Goal: Task Accomplishment & Management: Use online tool/utility

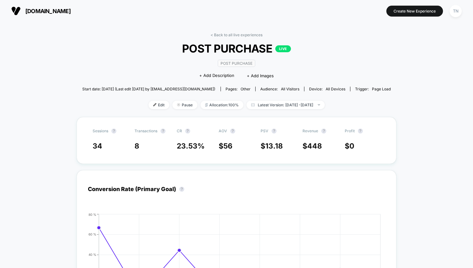
click at [25, 8] on span "[DOMAIN_NAME]" at bounding box center [47, 11] width 45 height 7
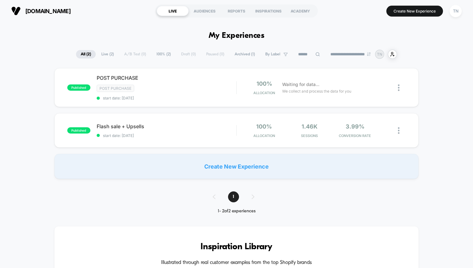
click at [108, 52] on span "Live ( 2 )" at bounding box center [108, 54] width 22 height 8
click at [119, 77] on span "POST PURCHASE Click to edit experience details" at bounding box center [167, 78] width 140 height 6
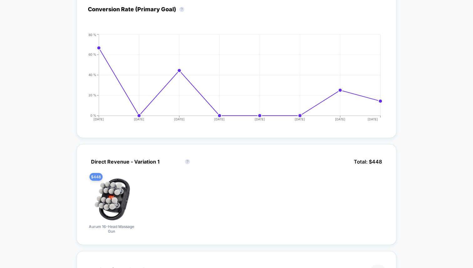
scroll to position [30, 0]
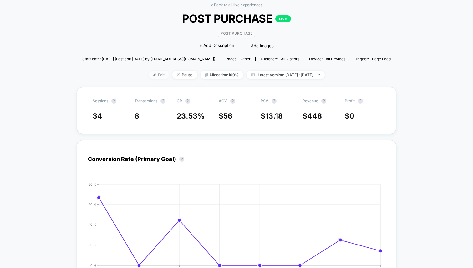
click at [149, 71] on span "Edit" at bounding box center [159, 75] width 21 height 8
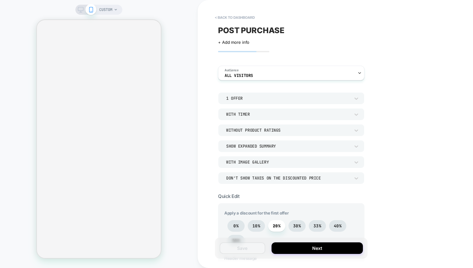
click at [283, 128] on div "Without Product Ratings" at bounding box center [288, 130] width 124 height 5
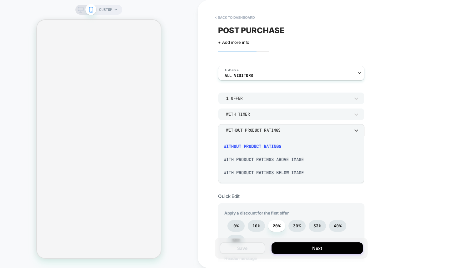
click at [275, 135] on div at bounding box center [236, 134] width 473 height 268
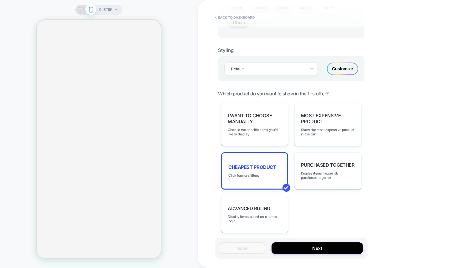
scroll to position [378, 0]
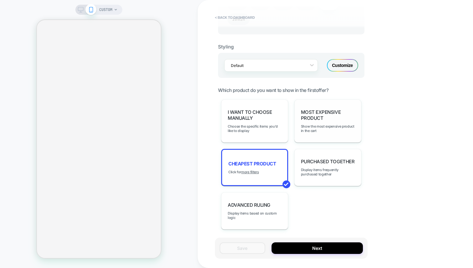
click at [331, 119] on span "Most Expensive Product" at bounding box center [328, 115] width 54 height 12
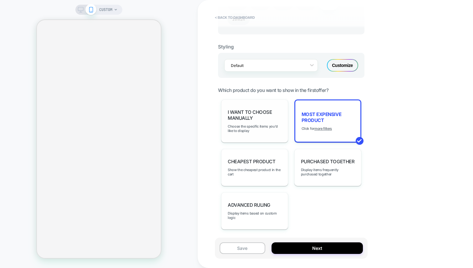
click at [274, 116] on span "I want to choose manually" at bounding box center [255, 115] width 54 height 12
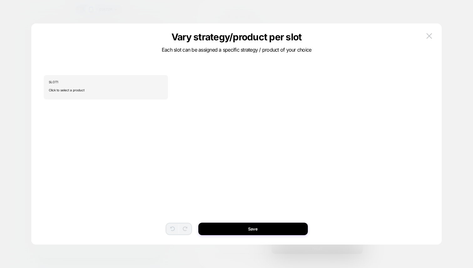
click at [432, 30] on div "Vary strategy/product per slot Each slot can be assigned a specific strategy / …" at bounding box center [236, 137] width 410 height 215
click at [428, 34] on img at bounding box center [429, 35] width 6 height 5
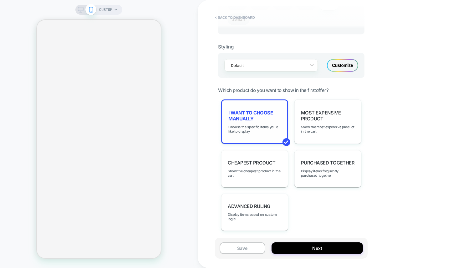
click at [279, 140] on div "I want to choose manually Choose the specific items you'd like to display" at bounding box center [254, 121] width 67 height 44
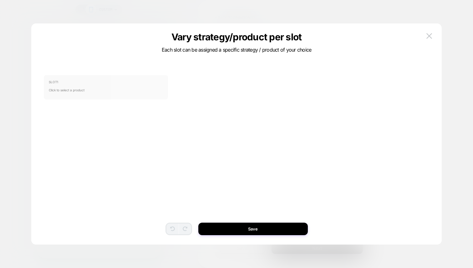
click at [137, 97] on div "SLOT 1 Click to select a product" at bounding box center [106, 87] width 124 height 24
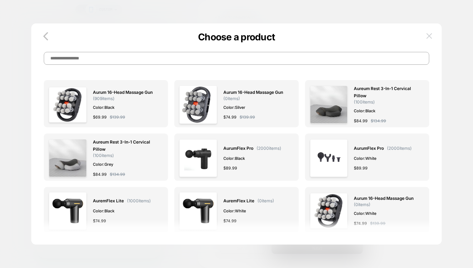
click at [431, 35] on img at bounding box center [429, 35] width 6 height 5
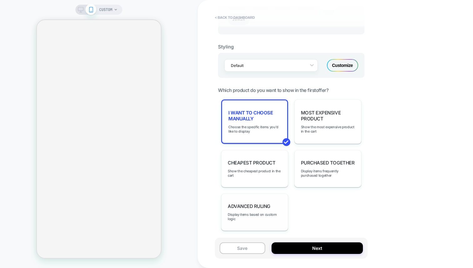
click at [271, 198] on div "Advanced Ruling Display items based on custom logic" at bounding box center [254, 212] width 67 height 37
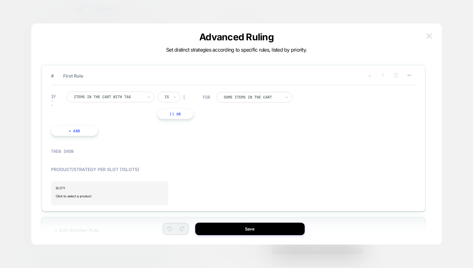
click at [425, 35] on button at bounding box center [429, 35] width 9 height 9
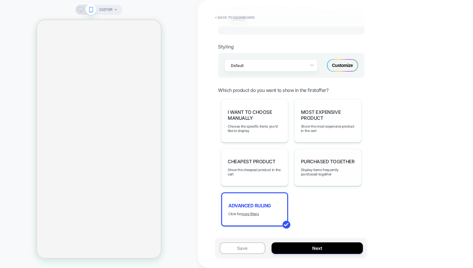
click at [308, 164] on div "Purchased Together Display items frequently purchased together" at bounding box center [327, 167] width 67 height 37
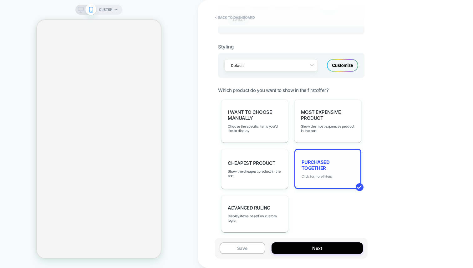
click at [322, 174] on u "more filters" at bounding box center [323, 176] width 18 height 4
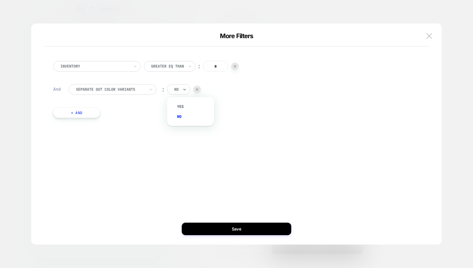
click at [179, 91] on div "no" at bounding box center [177, 89] width 6 height 7
click at [431, 36] on img at bounding box center [429, 35] width 6 height 5
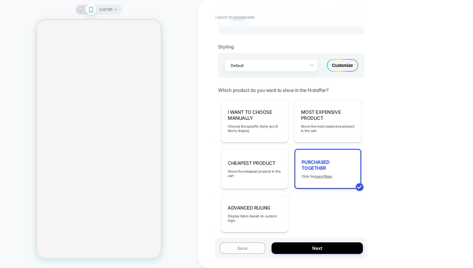
scroll to position [400, 0]
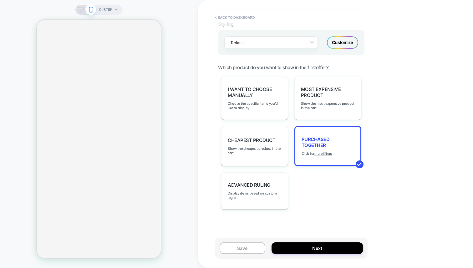
click at [297, 255] on div "Save Next" at bounding box center [291, 248] width 153 height 21
click at [299, 249] on button "Next" at bounding box center [317, 248] width 91 height 12
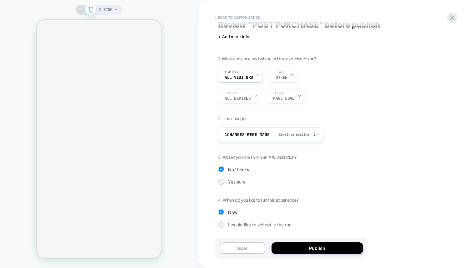
scroll to position [5, 0]
click at [289, 247] on button "Publish" at bounding box center [317, 248] width 91 height 12
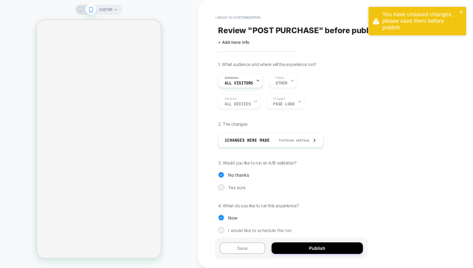
scroll to position [6, 0]
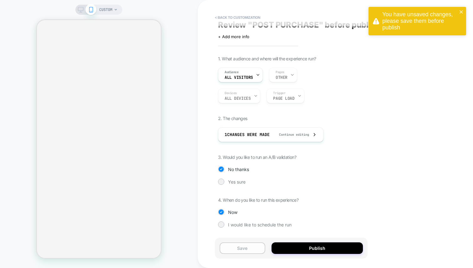
click at [234, 245] on button "Save" at bounding box center [243, 248] width 46 height 12
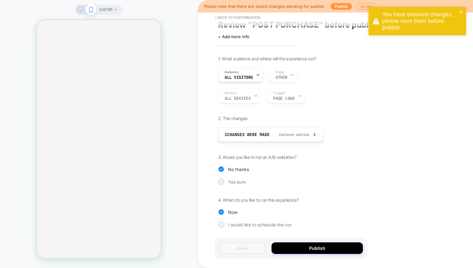
scroll to position [0, 0]
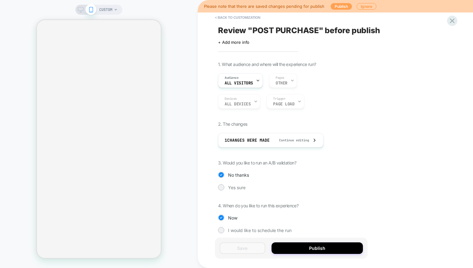
click at [342, 8] on button "Publish" at bounding box center [341, 6] width 21 height 7
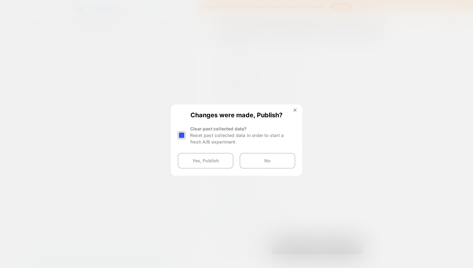
click at [202, 132] on div "Reset past collected data in order to start a fresh A/B experiment." at bounding box center [242, 138] width 105 height 13
click at [187, 132] on div "Clear past collected data? Reset past collected data in order to start a fresh …" at bounding box center [237, 135] width 118 height 20
click at [182, 133] on div at bounding box center [182, 135] width 8 height 8
click at [199, 159] on button "Yes, Publish" at bounding box center [206, 161] width 56 height 16
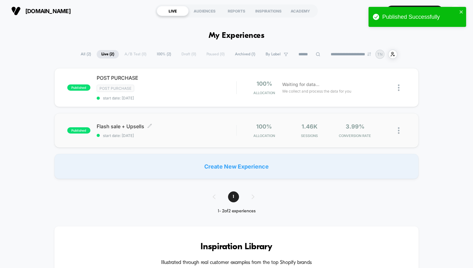
click at [153, 137] on span "start date: [DATE]" at bounding box center [167, 135] width 140 height 5
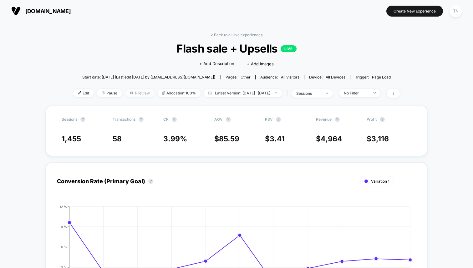
click at [125, 96] on span "Preview" at bounding box center [139, 93] width 29 height 8
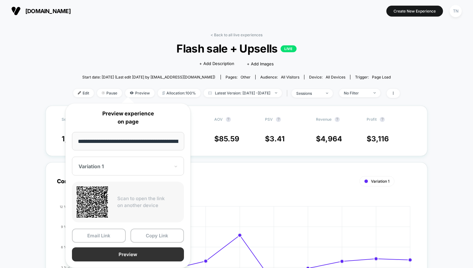
click at [120, 252] on button "Preview" at bounding box center [128, 254] width 112 height 14
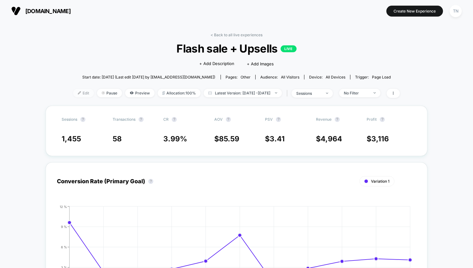
click at [81, 91] on span "Edit" at bounding box center [83, 93] width 21 height 8
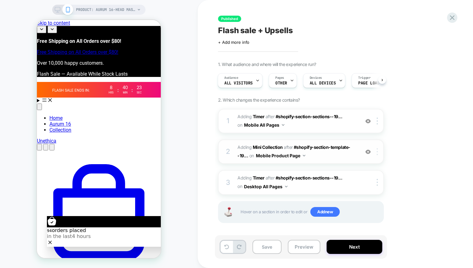
click at [379, 150] on div at bounding box center [378, 151] width 10 height 7
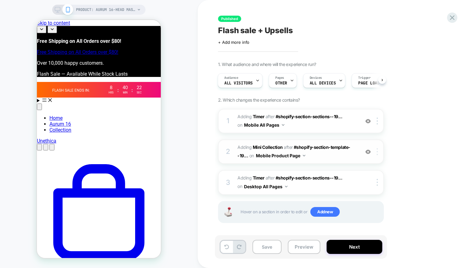
click at [379, 149] on div at bounding box center [378, 151] width 10 height 7
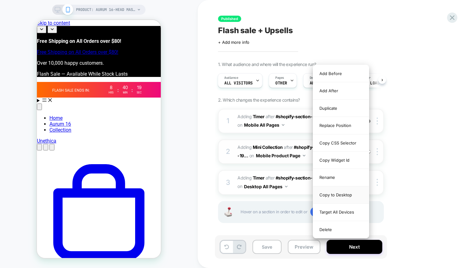
click at [339, 195] on div "Copy to Desktop" at bounding box center [341, 194] width 56 height 17
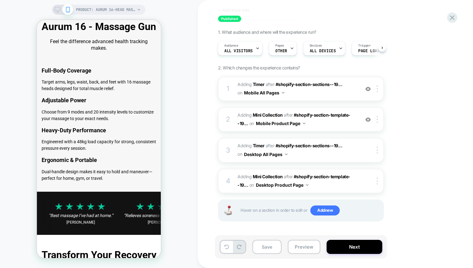
scroll to position [1280, 0]
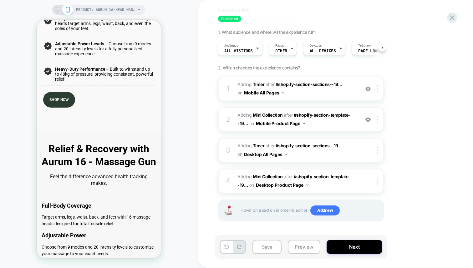
click at [58, 9] on icon at bounding box center [58, 10] width 6 height 6
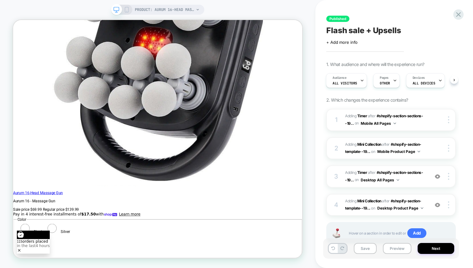
scroll to position [1025, 0]
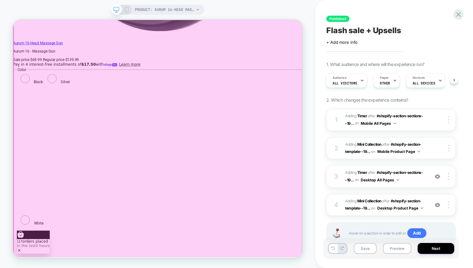
scroll to position [1224, 0]
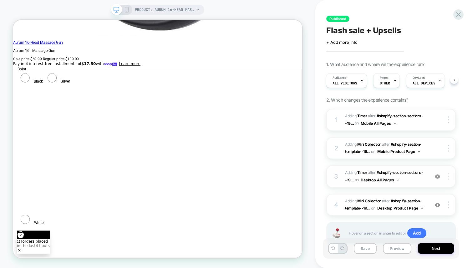
click at [447, 178] on div at bounding box center [450, 176] width 12 height 7
click at [356, 180] on span "on" at bounding box center [357, 179] width 4 height 7
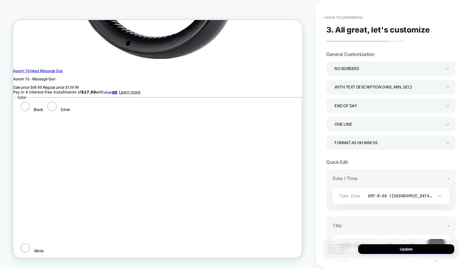
scroll to position [1194, 0]
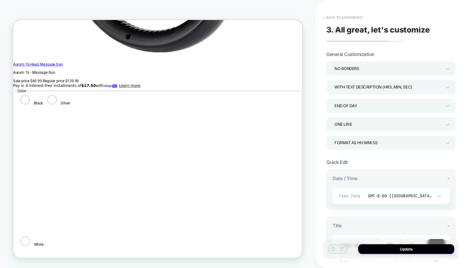
click at [328, 14] on button "< Back to experience" at bounding box center [343, 18] width 46 height 10
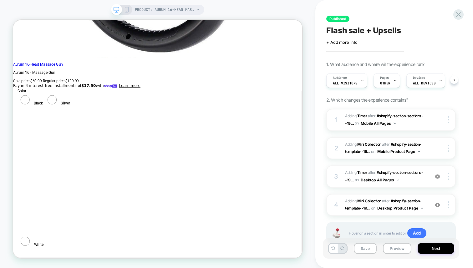
scroll to position [0, 0]
click at [391, 208] on button "Desktop Product Page" at bounding box center [400, 208] width 46 height 8
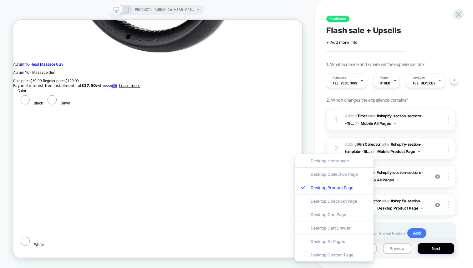
click at [401, 207] on button "Desktop Product Page" at bounding box center [400, 208] width 46 height 8
click at [412, 212] on div "4 #_loomi_addon_1759184379876 Adding Mini Collection AFTER #shopify-section-tem…" at bounding box center [391, 205] width 130 height 22
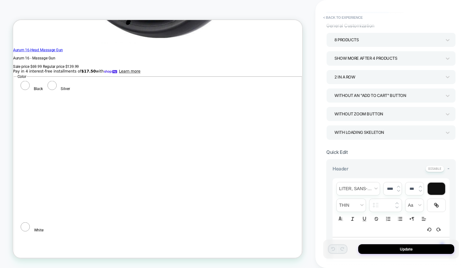
scroll to position [0, 0]
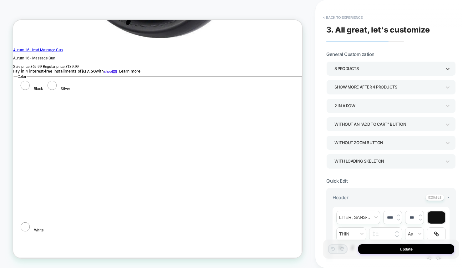
click at [372, 69] on div "8 Products" at bounding box center [387, 68] width 107 height 8
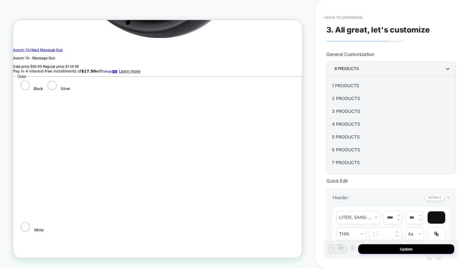
click at [392, 54] on div at bounding box center [236, 134] width 473 height 268
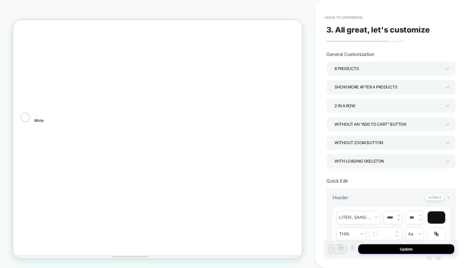
scroll to position [1359, 0]
click at [357, 105] on div "2 In a Row" at bounding box center [387, 106] width 107 height 8
click at [344, 161] on div "4 In a Row" at bounding box center [391, 161] width 125 height 13
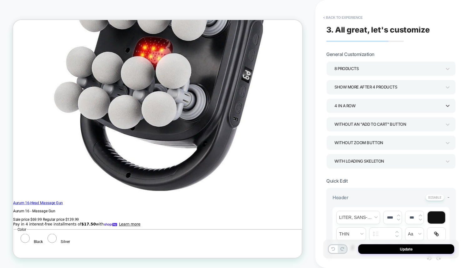
scroll to position [1008, 0]
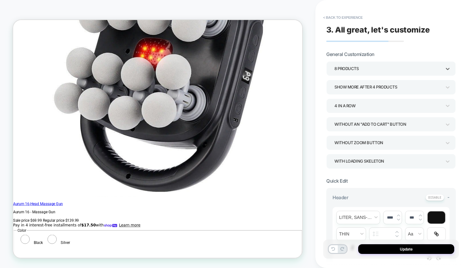
click at [388, 69] on div "8 Products" at bounding box center [387, 68] width 107 height 8
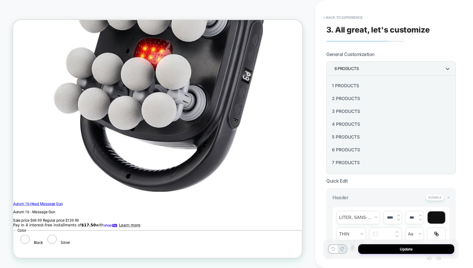
click at [339, 123] on div "4 Products" at bounding box center [391, 124] width 125 height 13
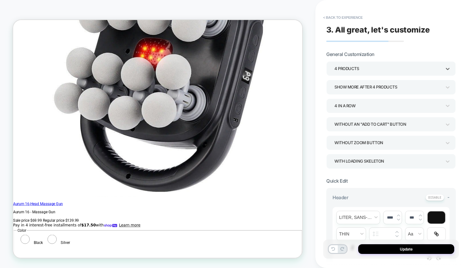
click at [390, 125] on div "Without an "add to cart" button" at bounding box center [387, 124] width 107 height 8
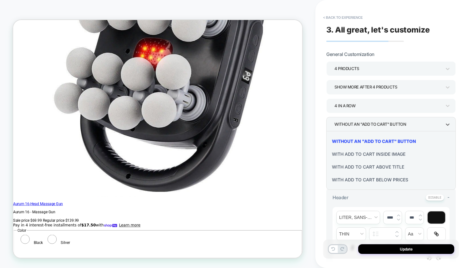
click at [372, 155] on div "With add to cart inside image" at bounding box center [391, 154] width 125 height 13
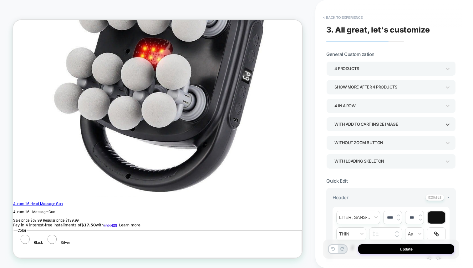
click at [377, 128] on div "With add to cart inside image" at bounding box center [387, 125] width 113 height 10
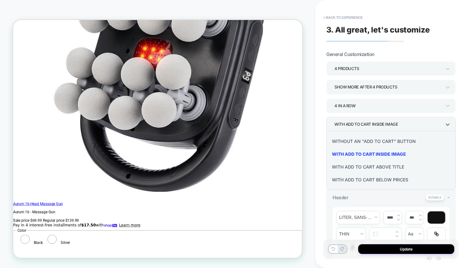
click at [358, 169] on div "With add to cart above title" at bounding box center [391, 167] width 125 height 13
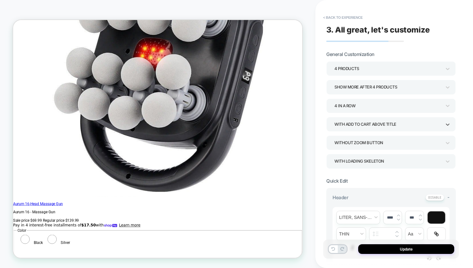
click at [369, 129] on div "With add to cart above title" at bounding box center [391, 124] width 130 height 14
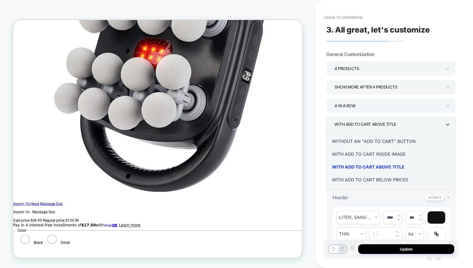
click at [356, 180] on div "With add to cart below prices" at bounding box center [391, 179] width 125 height 13
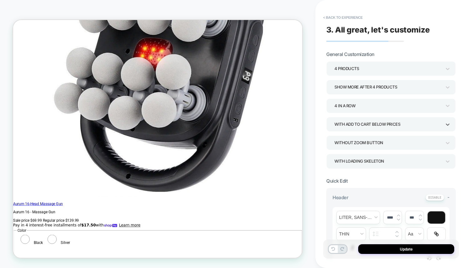
click at [370, 145] on div "Without Zoom Button" at bounding box center [387, 143] width 107 height 8
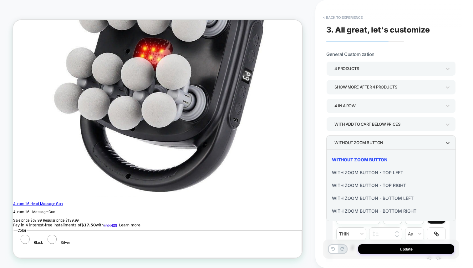
click at [369, 145] on div at bounding box center [236, 134] width 473 height 268
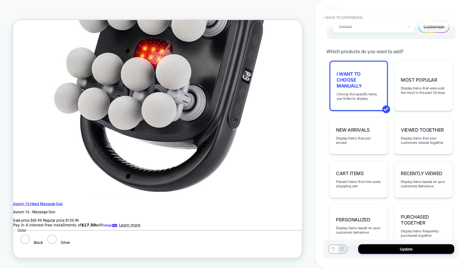
scroll to position [305, 0]
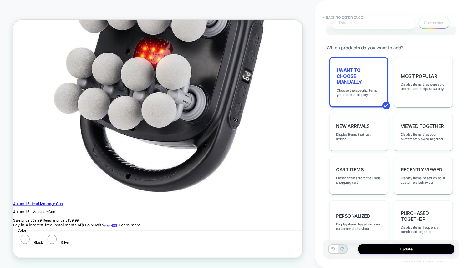
click at [430, 167] on span "Recently Viewed" at bounding box center [422, 170] width 42 height 6
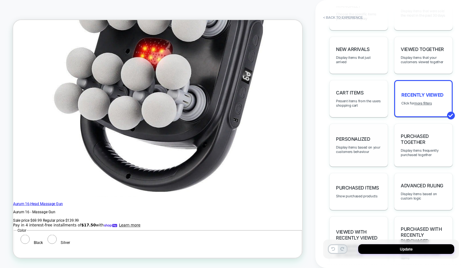
scroll to position [375, 0]
click at [427, 140] on div "Purchased Together Display items frequently purchased together" at bounding box center [423, 144] width 59 height 43
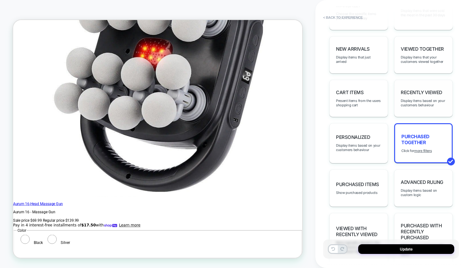
click at [428, 89] on span "Recently Viewed" at bounding box center [422, 92] width 42 height 6
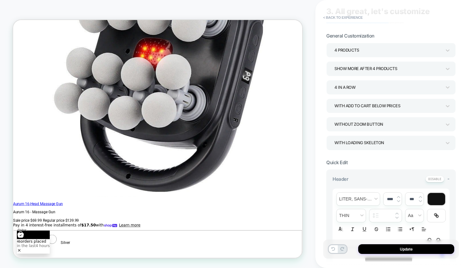
scroll to position [0, 0]
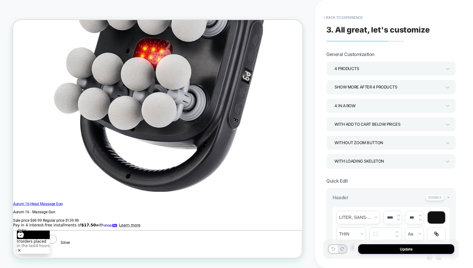
click at [384, 254] on div "Update" at bounding box center [391, 249] width 136 height 19
click at [385, 249] on button "Update" at bounding box center [406, 249] width 96 height 10
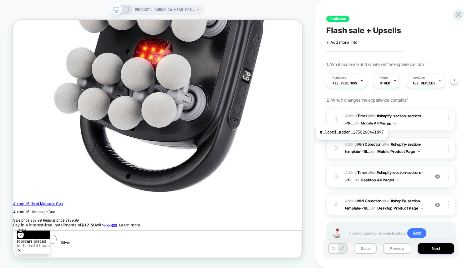
scroll to position [22, 0]
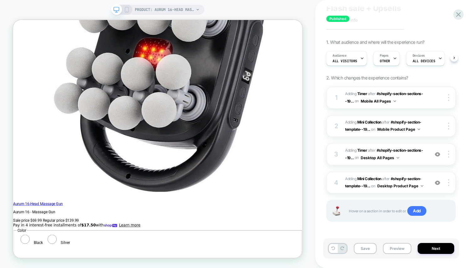
click at [125, 8] on rect at bounding box center [126, 9] width 3 height 5
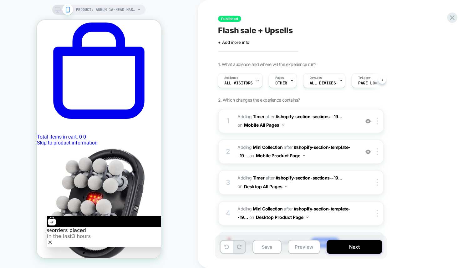
scroll to position [143, 0]
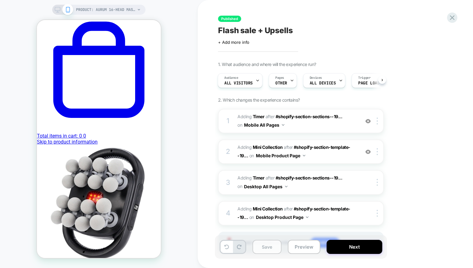
click at [278, 249] on button "Save" at bounding box center [266, 247] width 29 height 14
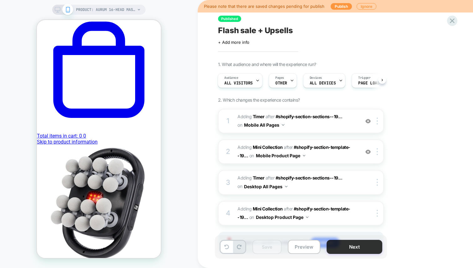
click at [367, 248] on button "Next" at bounding box center [355, 247] width 56 height 14
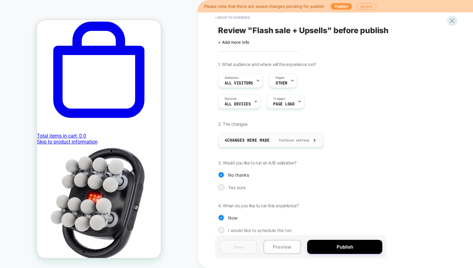
click at [311, 142] on div "4 Changes were made Continue editing" at bounding box center [271, 140] width 92 height 14
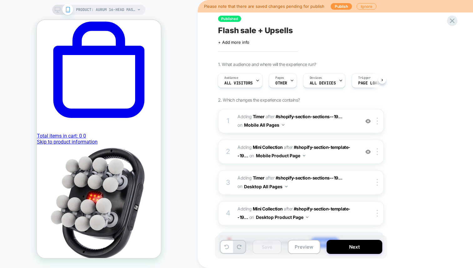
scroll to position [32, 0]
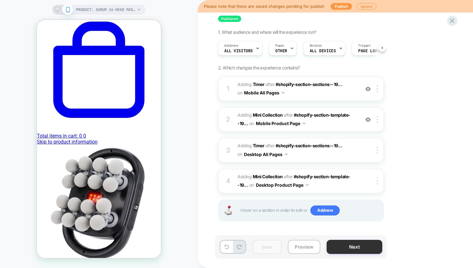
click at [357, 245] on button "Next" at bounding box center [355, 247] width 56 height 14
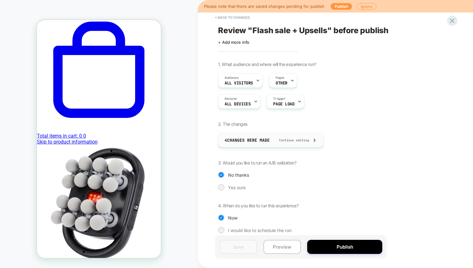
scroll to position [6, 0]
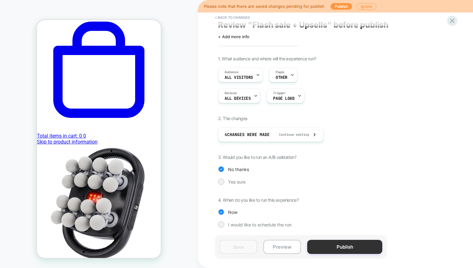
click at [321, 247] on button "Publish" at bounding box center [344, 247] width 75 height 14
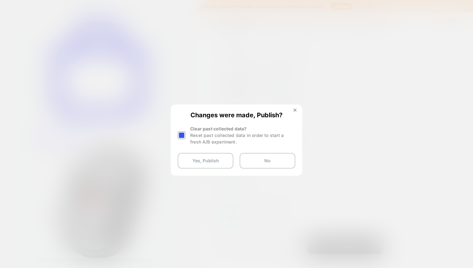
click at [207, 140] on div "Reset past collected data in order to start a fresh A/B experiment." at bounding box center [242, 138] width 105 height 13
click at [190, 132] on div "Reset past collected data in order to start a fresh A/B experiment." at bounding box center [242, 138] width 105 height 13
click at [186, 132] on div at bounding box center [182, 135] width 9 height 20
drag, startPoint x: 194, startPoint y: 161, endPoint x: 192, endPoint y: 128, distance: 32.3
click at [192, 128] on div "Changes were made, Publish? Clear past collected data? Reset past collected dat…" at bounding box center [236, 140] width 130 height 70
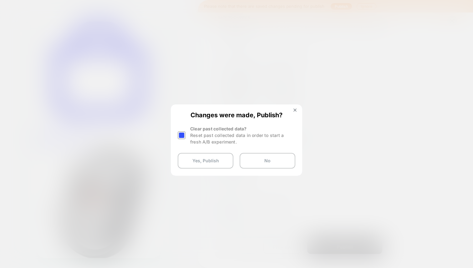
click at [181, 132] on div at bounding box center [182, 135] width 8 height 8
click at [196, 163] on button "Yes, Publish" at bounding box center [206, 161] width 56 height 16
